Goal: Transaction & Acquisition: Purchase product/service

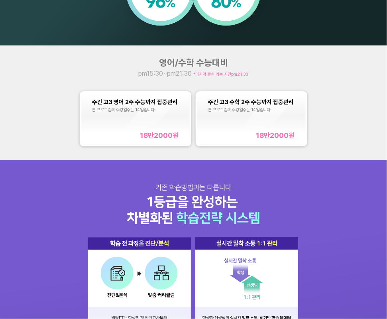
scroll to position [543, 0]
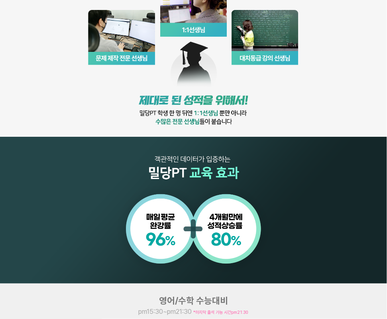
scroll to position [471, 0]
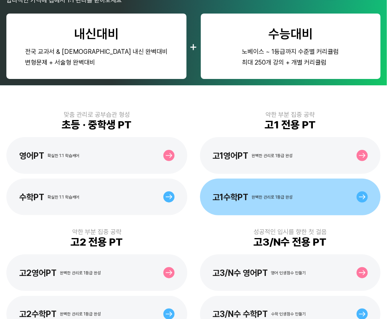
scroll to position [108, 0]
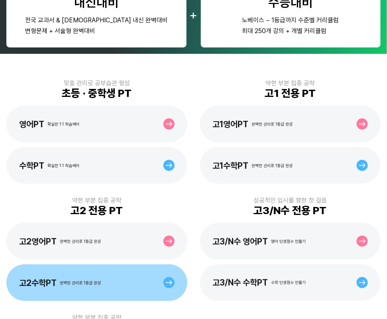
click at [93, 281] on div "완벽한 관리로 1등급 완성" at bounding box center [80, 282] width 41 height 5
